Goal: Transaction & Acquisition: Obtain resource

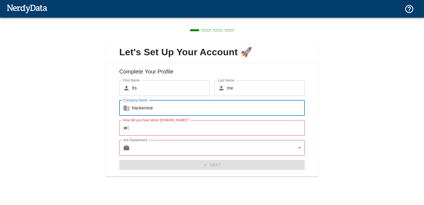
type input "hackerone"
click at [181, 131] on input "How did you hear about [DOMAIN_NAME]?" at bounding box center [218, 127] width 173 height 15
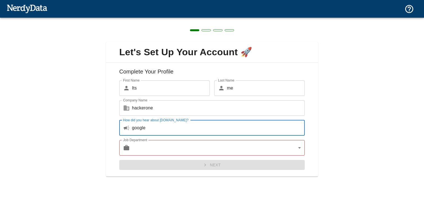
type input "google"
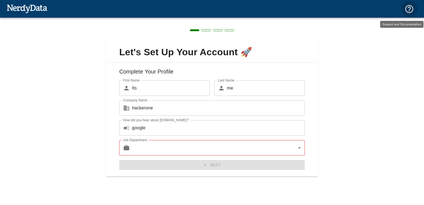
click at [182, 19] on body "Technologies Domains Pricing Products Create a Report Create a list of websites…" at bounding box center [212, 9] width 424 height 19
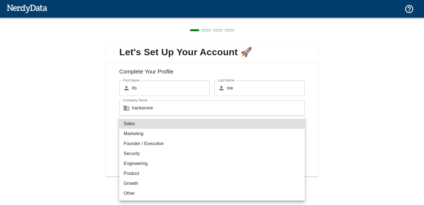
click at [148, 192] on li "Other" at bounding box center [211, 193] width 185 height 10
type input "other"
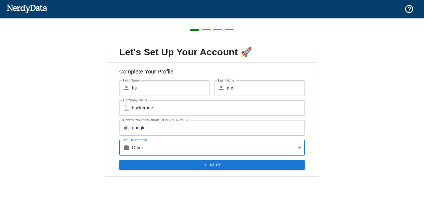
click at [176, 165] on button "Next" at bounding box center [211, 165] width 185 height 10
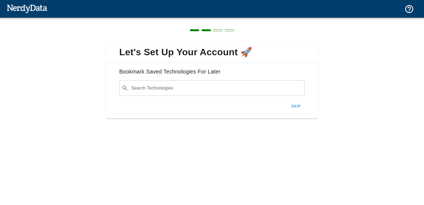
click at [216, 89] on input "Search Technologies" at bounding box center [216, 88] width 172 height 10
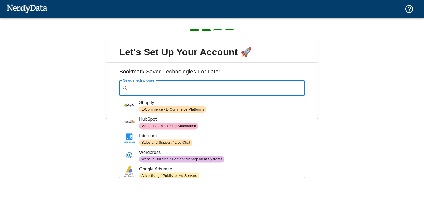
click at [199, 141] on span "Sales and Support / Live Chat" at bounding box center [219, 142] width 161 height 7
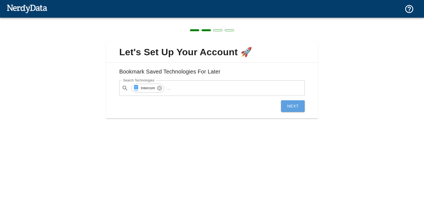
click at [291, 105] on button "Next" at bounding box center [293, 106] width 24 height 12
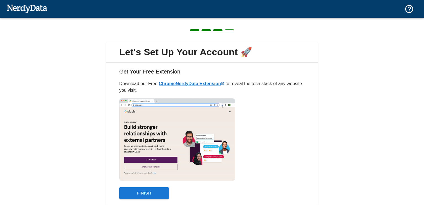
scroll to position [18, 0]
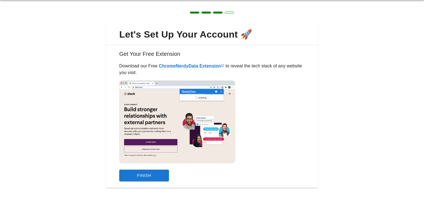
click at [147, 175] on button "Finish" at bounding box center [144, 175] width 50 height 12
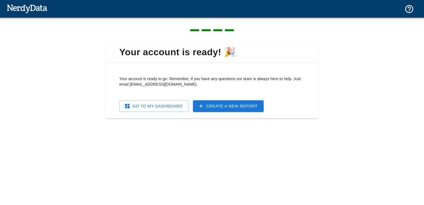
scroll to position [0, 0]
click at [175, 106] on link "Go To My Dashboard" at bounding box center [153, 106] width 69 height 12
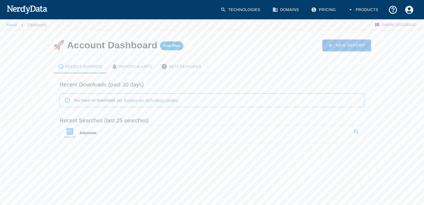
click at [83, 133] on p "Intercom" at bounding box center [88, 133] width 17 height 6
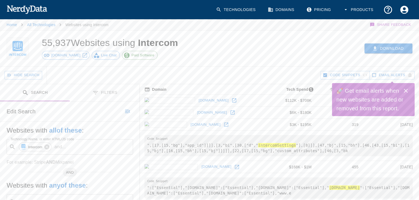
click at [389, 46] on button "Download" at bounding box center [389, 49] width 48 height 10
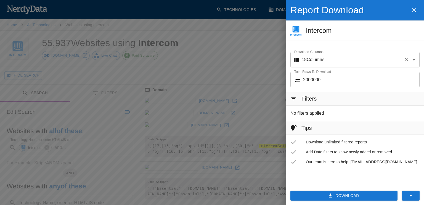
click at [365, 58] on input "Download Columns" at bounding box center [362, 59] width 77 height 10
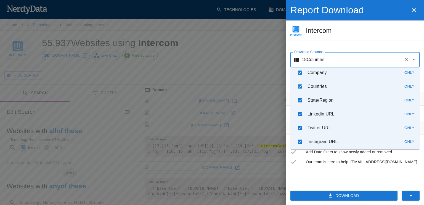
scroll to position [171, 0]
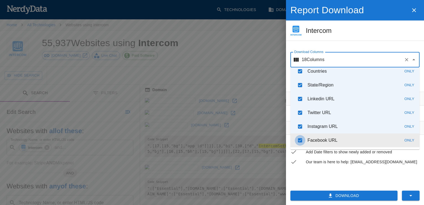
click at [302, 140] on input "checkbox" at bounding box center [299, 140] width 10 height 10
checkbox input "false"
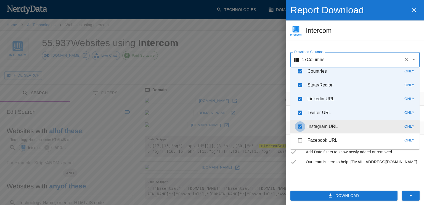
click at [299, 128] on input "checkbox" at bounding box center [299, 126] width 10 height 10
checkbox input "false"
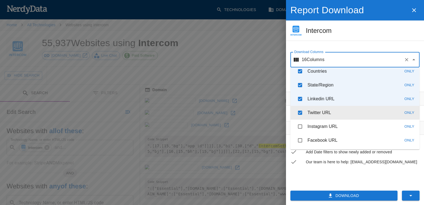
click at [301, 109] on input "checkbox" at bounding box center [299, 112] width 10 height 10
checkbox input "false"
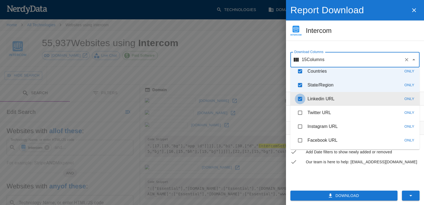
click at [300, 100] on input "checkbox" at bounding box center [299, 98] width 10 height 10
checkbox input "false"
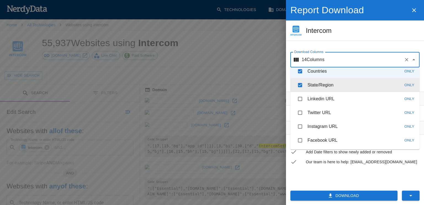
click at [300, 84] on input "checkbox" at bounding box center [299, 85] width 10 height 10
checkbox input "false"
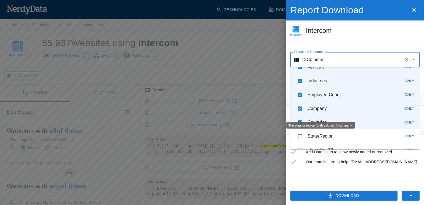
scroll to position [118, 0]
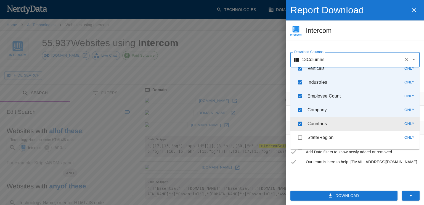
click at [301, 121] on input "checkbox" at bounding box center [299, 123] width 10 height 10
checkbox input "false"
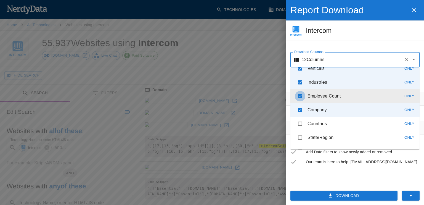
click at [302, 98] on input "checkbox" at bounding box center [299, 96] width 10 height 10
checkbox input "false"
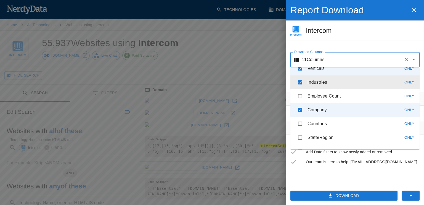
click at [308, 84] on p "Industries" at bounding box center [317, 82] width 20 height 7
checkbox input "false"
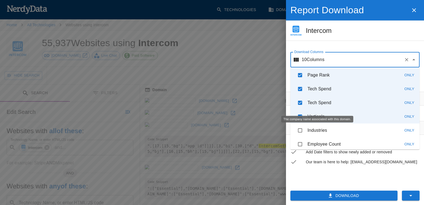
scroll to position [66, 0]
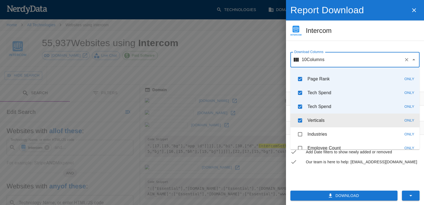
click at [314, 113] on li "Verticals Only" at bounding box center [354, 120] width 129 height 14
checkbox input "false"
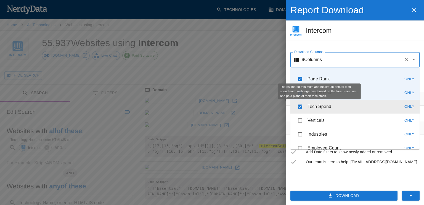
click at [318, 108] on p "Tech Spend" at bounding box center [319, 106] width 24 height 7
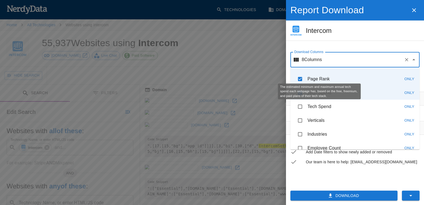
click at [327, 95] on div "The estimated minimum and maximum annual tech spend each webpage has, based on …" at bounding box center [319, 91] width 83 height 16
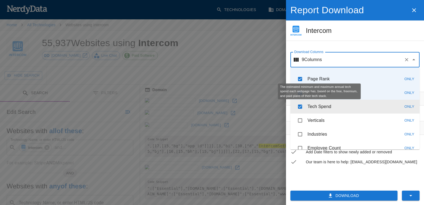
click at [348, 95] on div "The estimated minimum and maximum annual tech spend each webpage has, based on …" at bounding box center [319, 91] width 83 height 16
checkbox input "false"
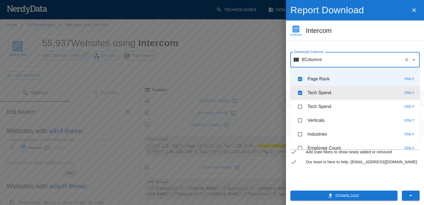
click at [368, 97] on li "Tech Spend Only" at bounding box center [354, 93] width 129 height 14
checkbox input "false"
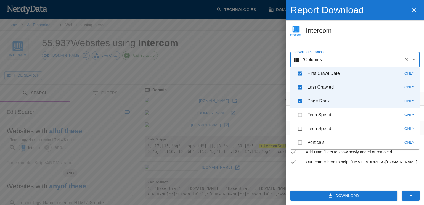
scroll to position [44, 0]
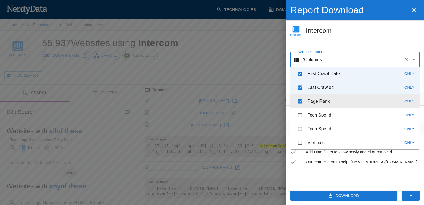
click at [349, 96] on li "Page Rank Only" at bounding box center [354, 101] width 129 height 14
checkbox input "false"
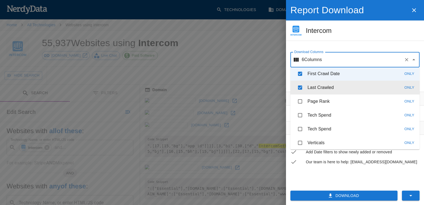
click at [353, 88] on li "Last Crawled Only" at bounding box center [354, 88] width 129 height 14
checkbox input "false"
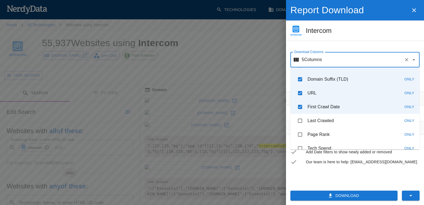
scroll to position [11, 0]
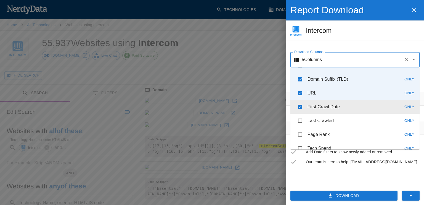
click at [349, 109] on li "First Crawl Date Only" at bounding box center [354, 107] width 129 height 14
checkbox input "false"
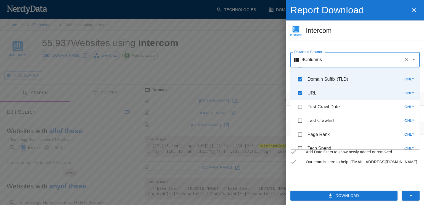
scroll to position [0, 0]
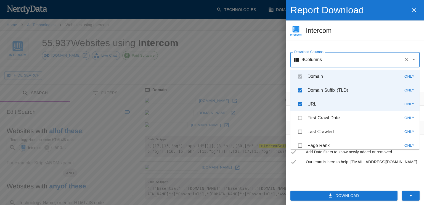
click at [337, 198] on button "Download" at bounding box center [343, 195] width 107 height 10
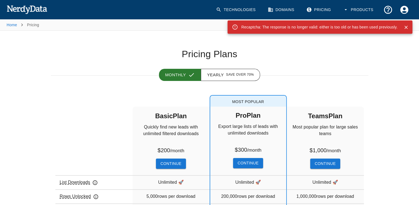
click at [279, 63] on div "Monthly Yearly Save over 70%" at bounding box center [205, 68] width 326 height 16
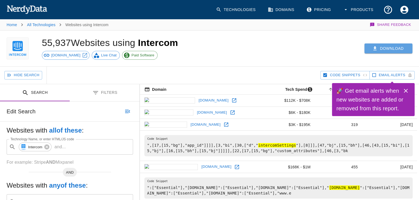
click at [393, 48] on button "Download" at bounding box center [389, 49] width 48 height 10
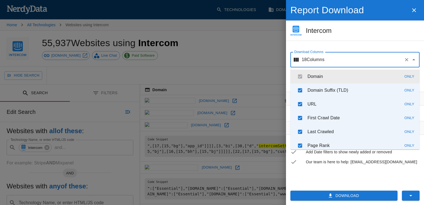
click at [357, 57] on input "Download Columns" at bounding box center [362, 59] width 77 height 10
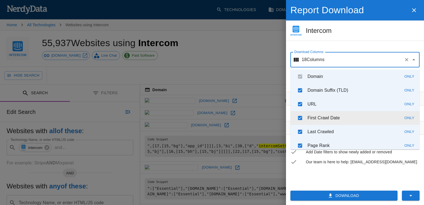
click at [329, 119] on p "First Crawl Date" at bounding box center [323, 117] width 32 height 7
checkbox input "false"
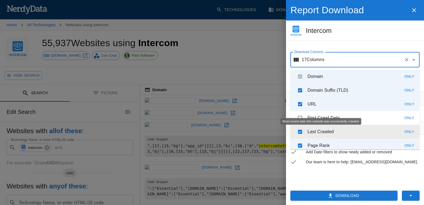
click at [332, 131] on p "Last Crawled" at bounding box center [320, 131] width 26 height 7
checkbox input "false"
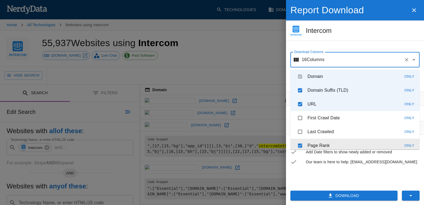
click at [331, 143] on li "Page Rank Only" at bounding box center [354, 145] width 129 height 14
checkbox input "false"
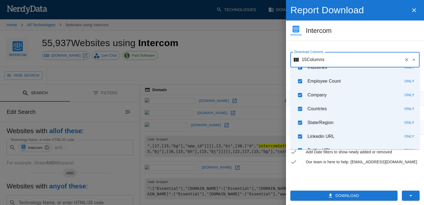
scroll to position [171, 0]
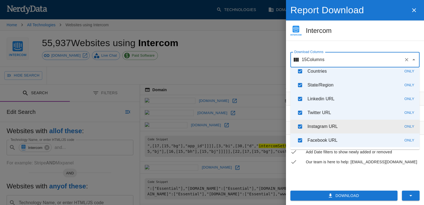
click at [330, 131] on li "Instagram URL Only" at bounding box center [354, 126] width 129 height 14
checkbox input "false"
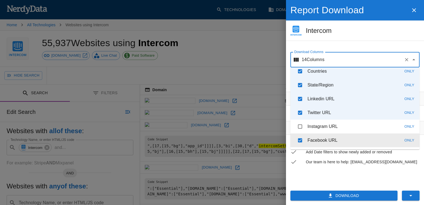
click at [330, 137] on p "Facebook URL" at bounding box center [322, 140] width 30 height 7
checkbox input "false"
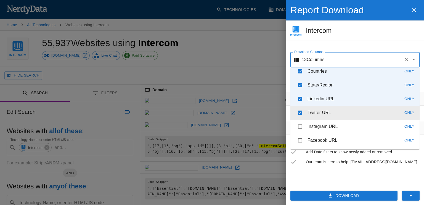
click at [333, 109] on li "Twitter URL Only" at bounding box center [354, 113] width 129 height 14
checkbox input "false"
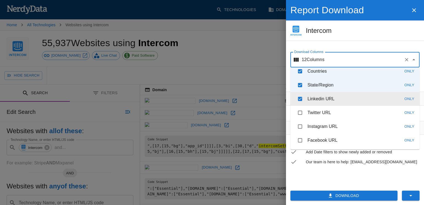
click at [336, 97] on li "Linkedin URL Only" at bounding box center [354, 99] width 129 height 14
checkbox input "false"
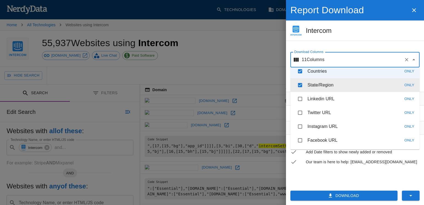
click at [340, 83] on li "State/Region Only" at bounding box center [354, 85] width 129 height 14
checkbox input "false"
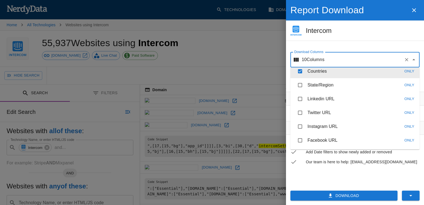
click at [342, 73] on li "Countries Only" at bounding box center [354, 71] width 129 height 14
checkbox input "false"
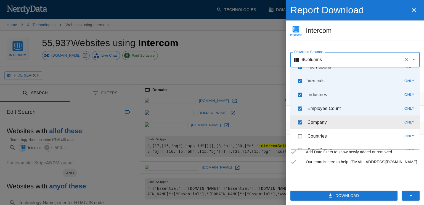
scroll to position [105, 0]
click at [331, 123] on li "Company Only" at bounding box center [354, 123] width 129 height 14
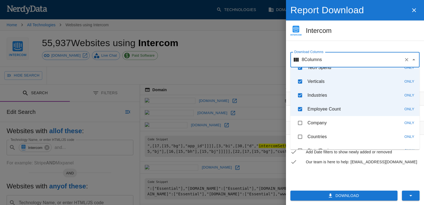
drag, startPoint x: 332, startPoint y: 121, endPoint x: 336, endPoint y: 108, distance: 14.1
click at [333, 119] on li "Company Only" at bounding box center [354, 123] width 129 height 14
checkbox input "true"
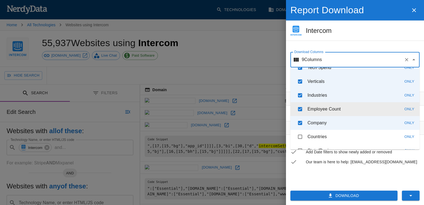
click at [336, 105] on body "Technologies Domains Pricing Products Home All Technologies Websites using Inte…" at bounding box center [212, 146] width 424 height 293
click at [337, 94] on div "Employee count for this domain's company." at bounding box center [324, 99] width 66 height 11
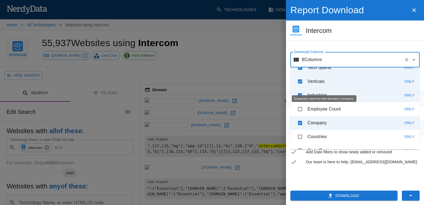
checkbox input "false"
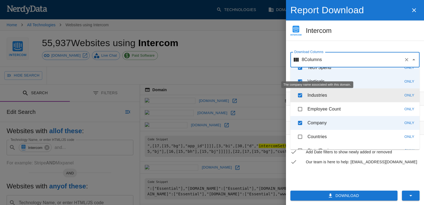
click at [326, 92] on p "Industries" at bounding box center [317, 95] width 20 height 7
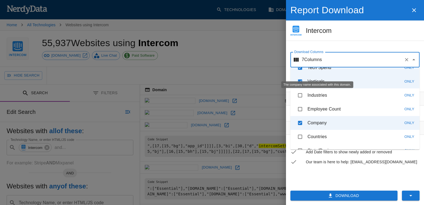
click at [329, 81] on div "The company name associated with this domain." at bounding box center [316, 86] width 73 height 11
checkbox input "true"
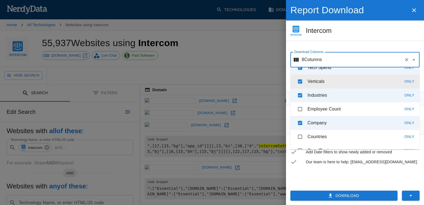
click at [330, 79] on li "Verticals Only" at bounding box center [354, 81] width 129 height 14
checkbox input "false"
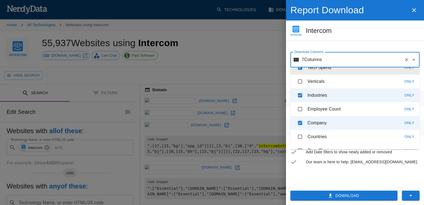
click at [329, 71] on li "Tech Spend Only" at bounding box center [354, 68] width 129 height 14
checkbox input "false"
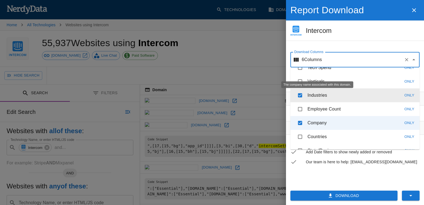
click at [325, 95] on p "Industries" at bounding box center [317, 95] width 20 height 7
checkbox input "false"
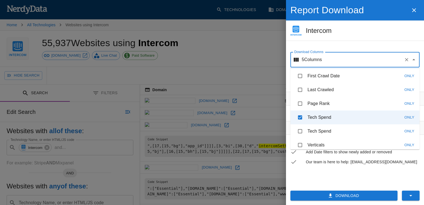
scroll to position [40, 0]
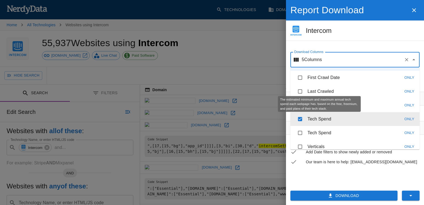
click at [328, 115] on div "The estimated minimum and maximum annual tech spend each webpage has, based on …" at bounding box center [319, 105] width 84 height 20
checkbox input "false"
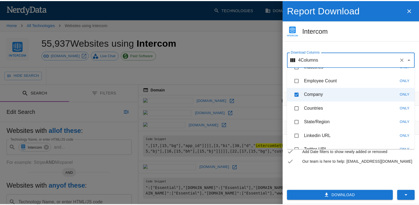
scroll to position [171, 0]
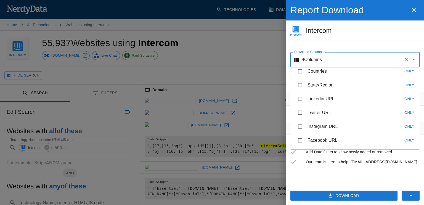
click at [335, 174] on div "Filters No filters applied Tips Download unlimited filtered reports Add Date fi…" at bounding box center [355, 137] width 138 height 90
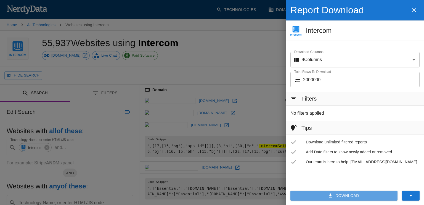
click at [335, 192] on button "Download" at bounding box center [343, 195] width 107 height 10
